Goal: Understand process/instructions: Learn how to perform a task or action

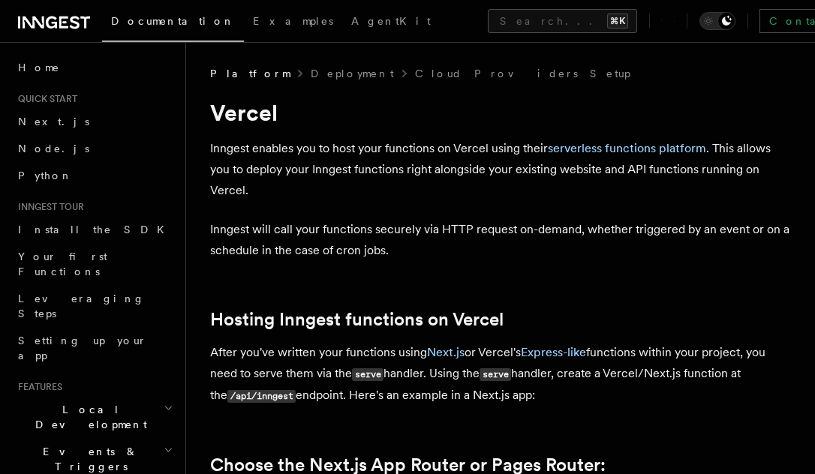
click at [311, 75] on link "Deployment" at bounding box center [352, 73] width 83 height 15
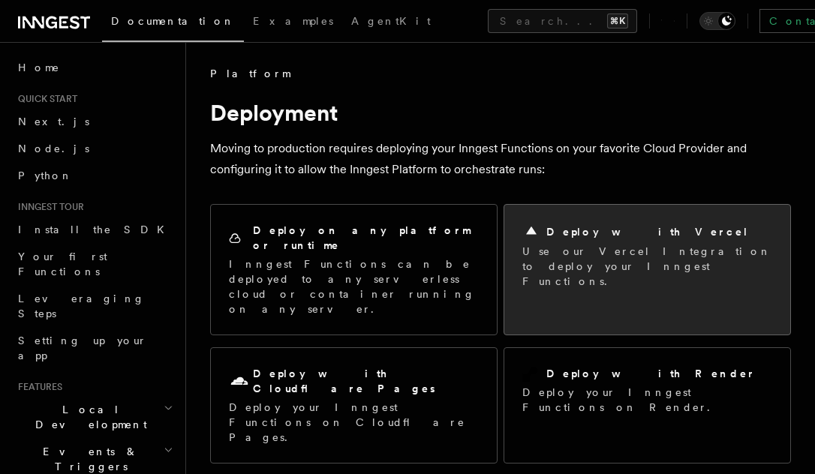
click at [609, 263] on p "Use our Vercel Integration to deploy your Inngest Functions." at bounding box center [647, 266] width 250 height 45
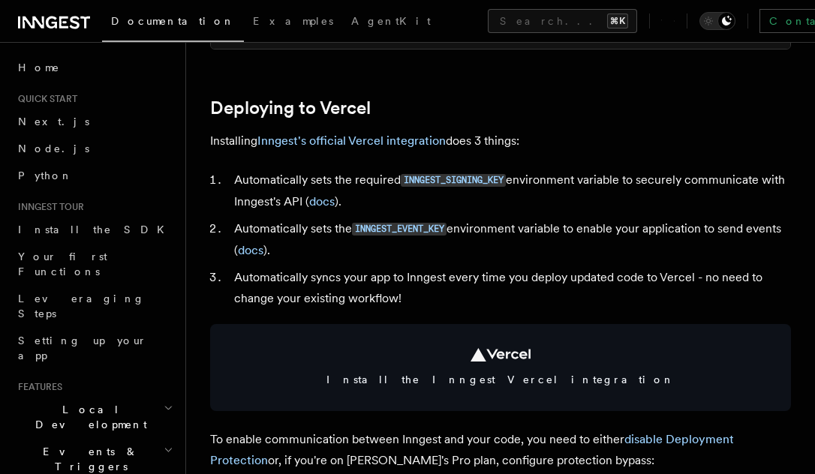
scroll to position [671, 0]
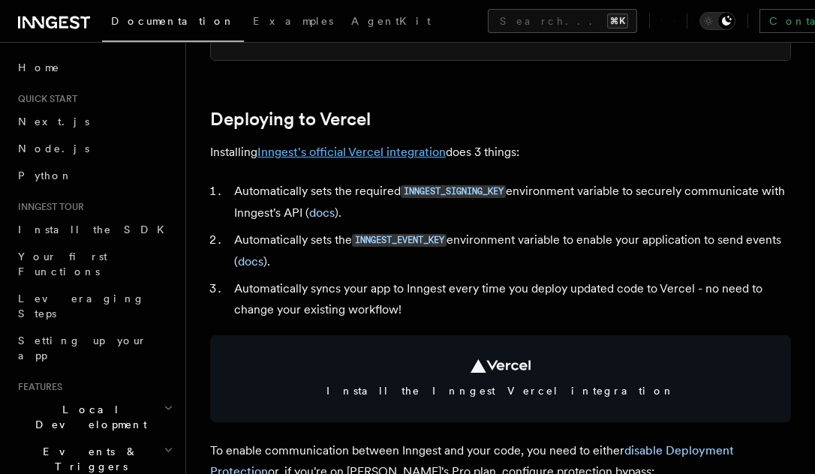
click at [368, 145] on link "Inngest's official Vercel integration" at bounding box center [351, 152] width 188 height 14
